Goal: Find contact information: Find contact information

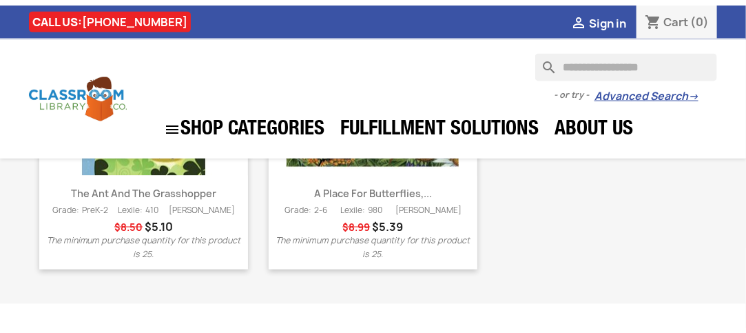
scroll to position [2374, 0]
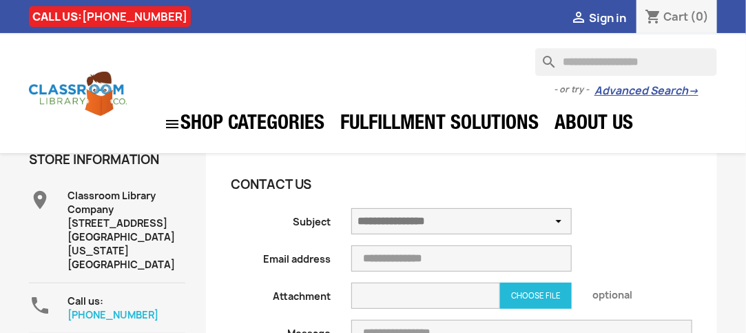
scroll to position [17, 0]
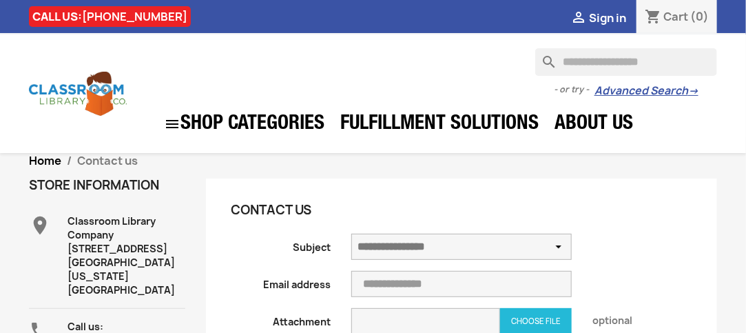
click at [85, 250] on div "Classroom Library Company [STREET_ADDRESS] [GEOGRAPHIC_DATA], [US_STATE] 63005 …" at bounding box center [127, 255] width 118 height 83
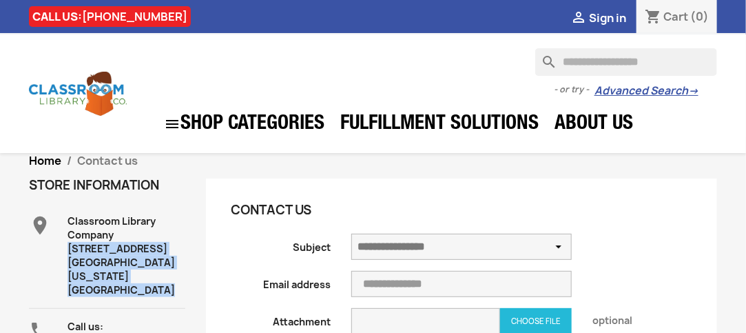
drag, startPoint x: 85, startPoint y: 250, endPoint x: 88, endPoint y: 287, distance: 37.3
click at [88, 287] on div "Classroom Library Company [STREET_ADDRESS] [GEOGRAPHIC_DATA], [US_STATE] 63005 …" at bounding box center [127, 255] width 118 height 83
copy div "[STREET_ADDRESS] [GEOGRAPHIC_DATA], [US_STATE] 63005 [GEOGRAPHIC_DATA]"
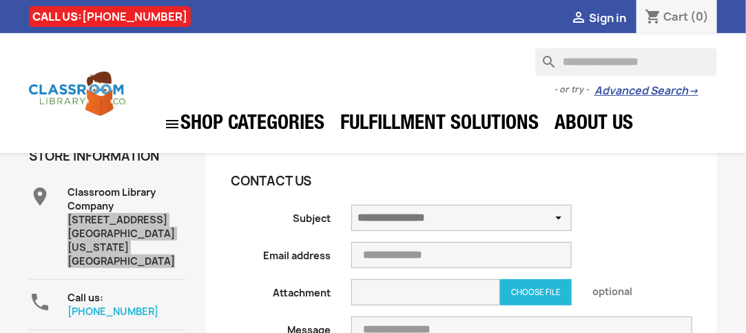
scroll to position [85, 0]
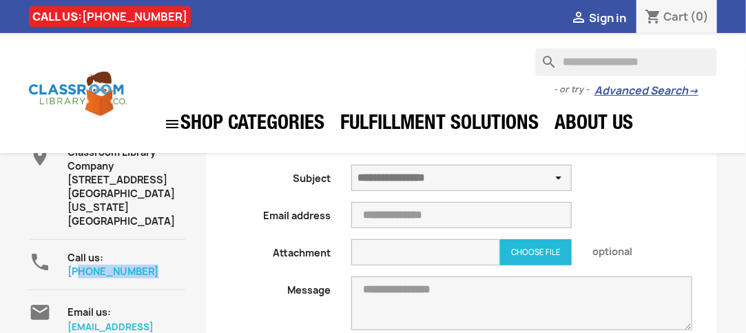
drag, startPoint x: 153, startPoint y: 269, endPoint x: 78, endPoint y: 274, distance: 75.3
click at [78, 274] on div "Call us: [PHONE_NUMBER]" at bounding box center [127, 265] width 118 height 28
copy link "[PHONE_NUMBER]"
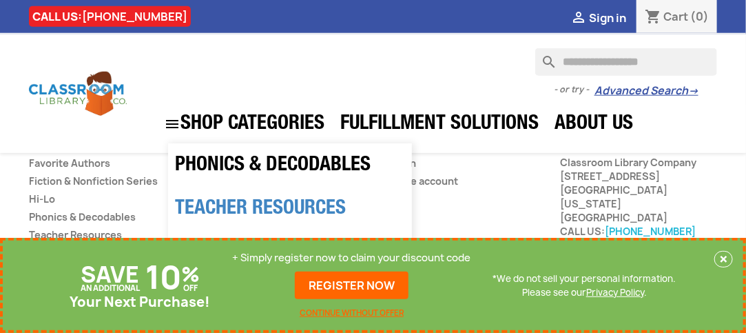
scroll to position [468, 0]
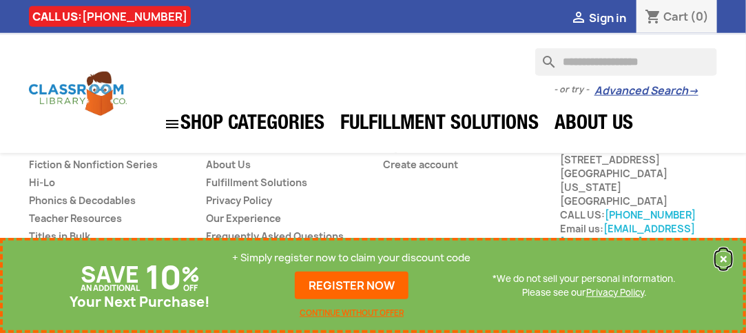
click at [719, 253] on button "×" at bounding box center [724, 259] width 19 height 17
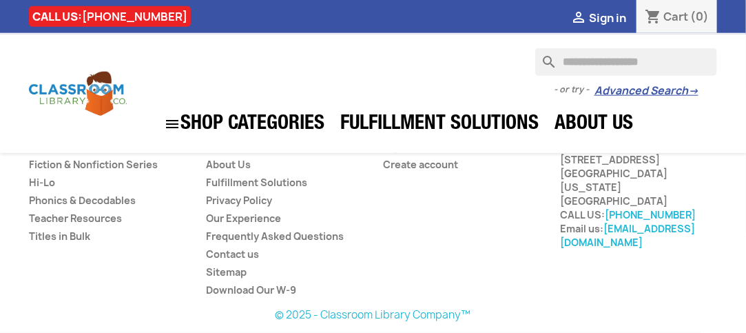
click at [318, 305] on div "Our company Our company   Terms and conditions of use About Us Fulfillment So…" at bounding box center [284, 212] width 177 height 192
drag, startPoint x: 318, startPoint y: 305, endPoint x: 409, endPoint y: 314, distance: 90.8
click at [394, 314] on div "Products Products   Favorite Authors Fiction & Nonfiction Series Hi-Lo Phonic…" at bounding box center [373, 224] width 709 height 217
click at [481, 318] on p "© 2025 - Classroom Library Company™" at bounding box center [373, 315] width 688 height 14
drag, startPoint x: 481, startPoint y: 318, endPoint x: 348, endPoint y: 318, distance: 133.0
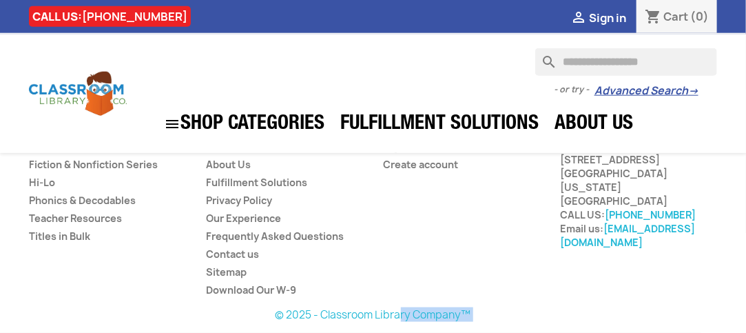
click at [349, 318] on p "© 2025 - Classroom Library Company™" at bounding box center [373, 315] width 688 height 14
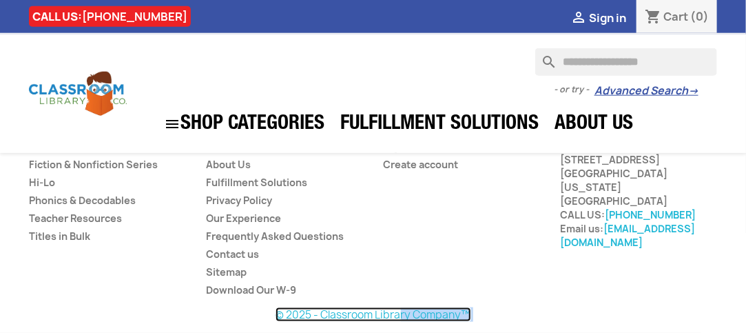
copy div "Classroom Library Company™"
